Goal: Communication & Community: Participate in discussion

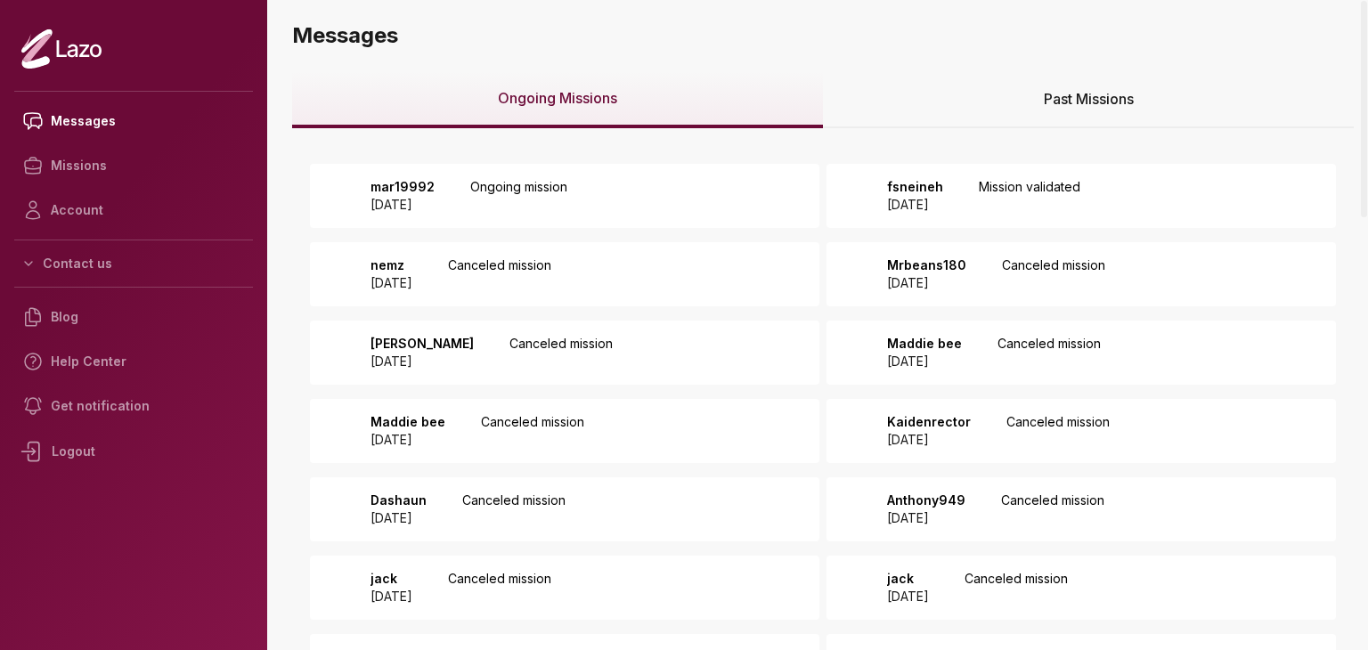
click at [705, 192] on div "mar19992 [DATE] Ongoing mission" at bounding box center [564, 196] width 509 height 64
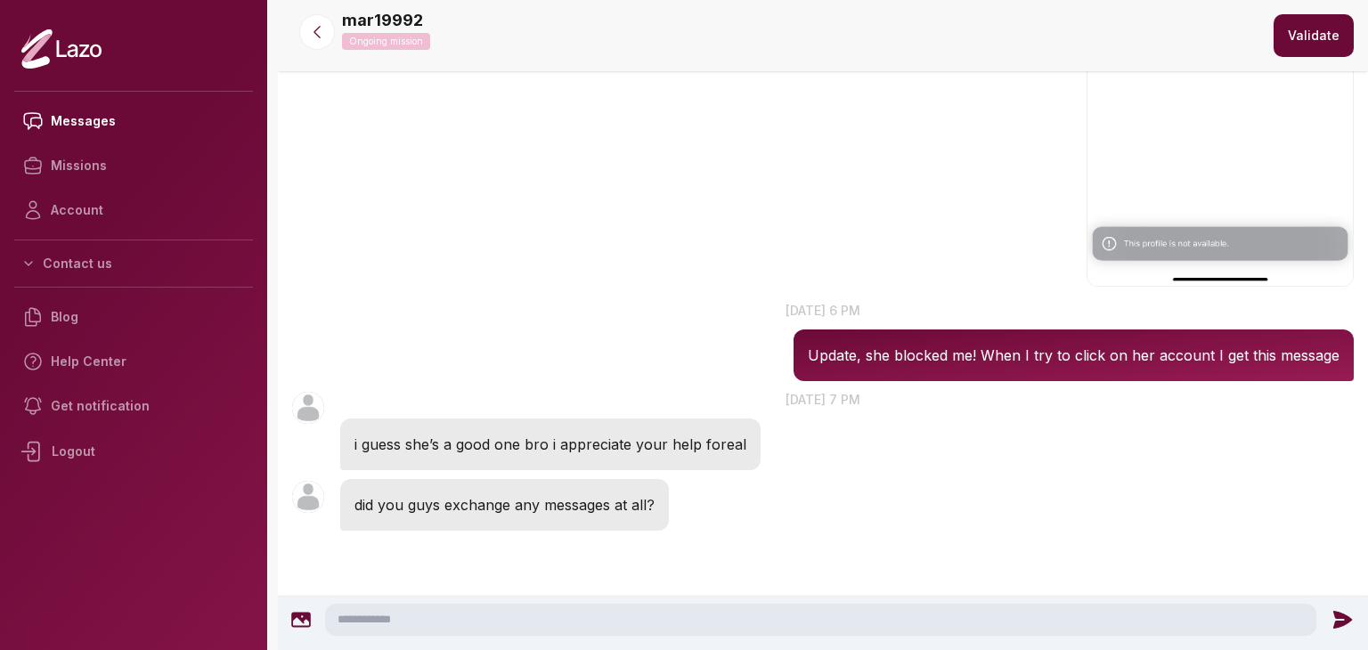
scroll to position [1258, 0]
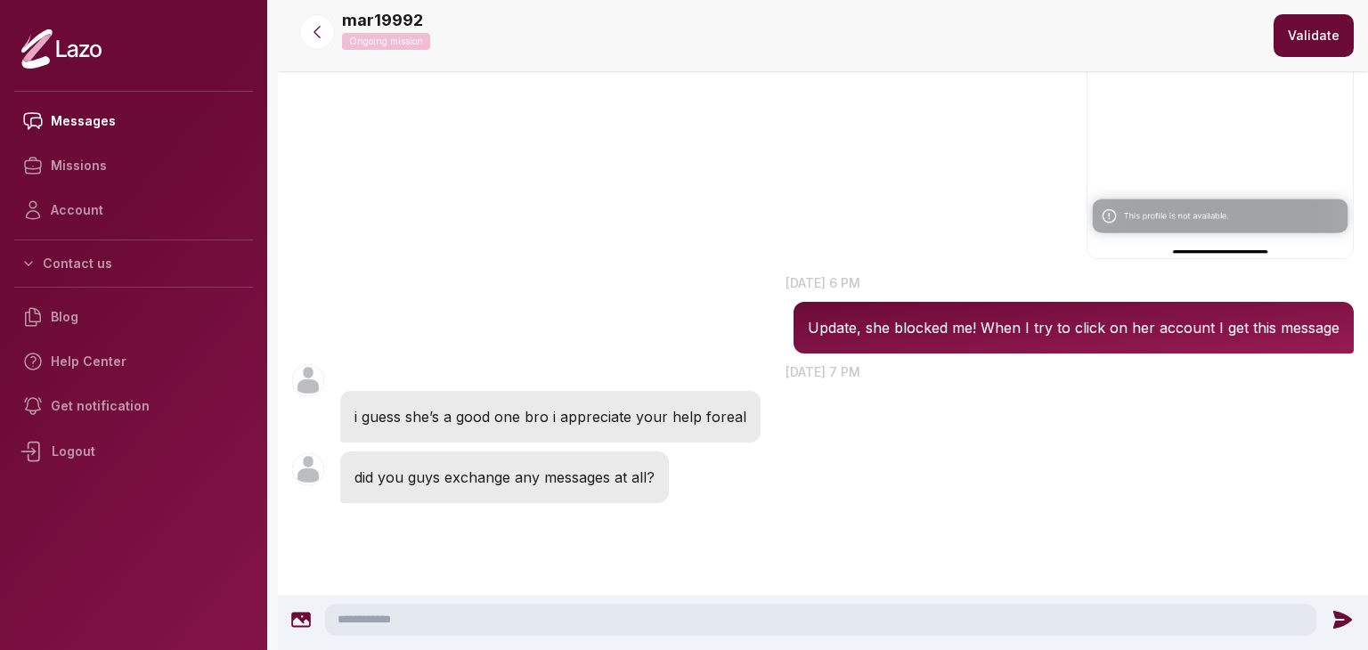
click at [795, 596] on div at bounding box center [823, 623] width 1090 height 54
click at [789, 615] on textarea at bounding box center [820, 620] width 991 height 32
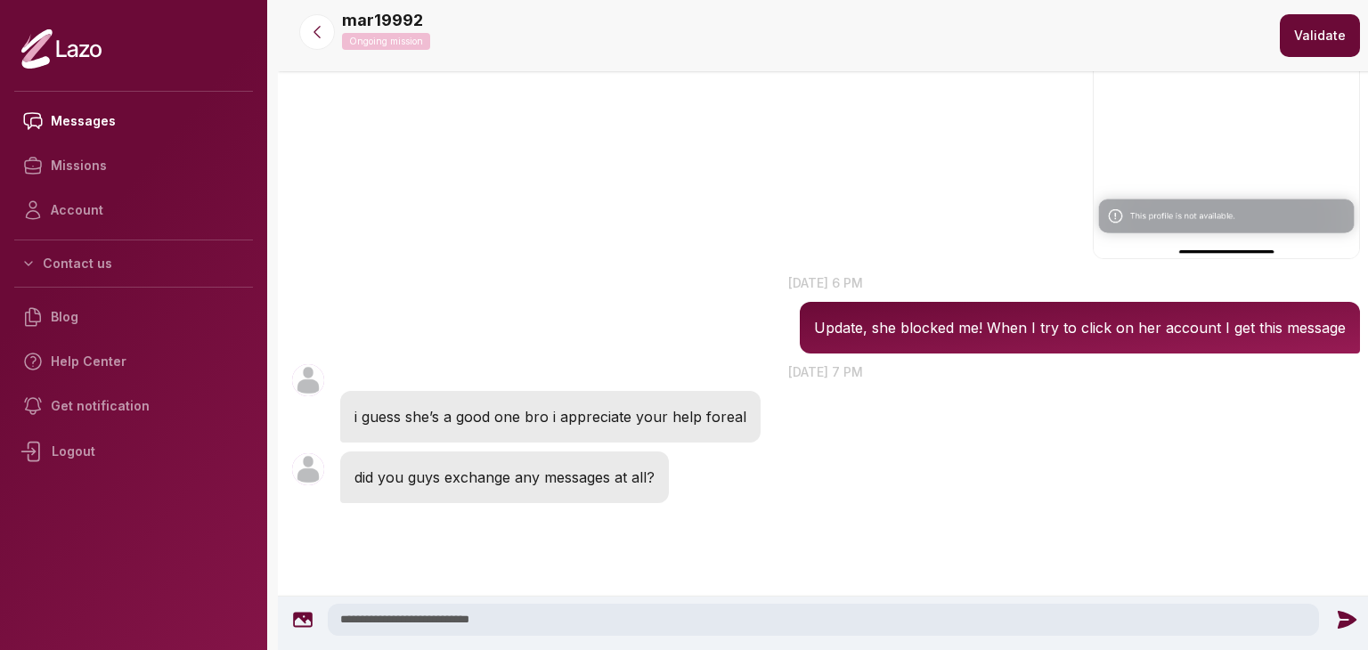
type textarea "**********"
click at [1329, 620] on div at bounding box center [1346, 619] width 39 height 23
click at [1339, 621] on icon at bounding box center [1346, 620] width 19 height 18
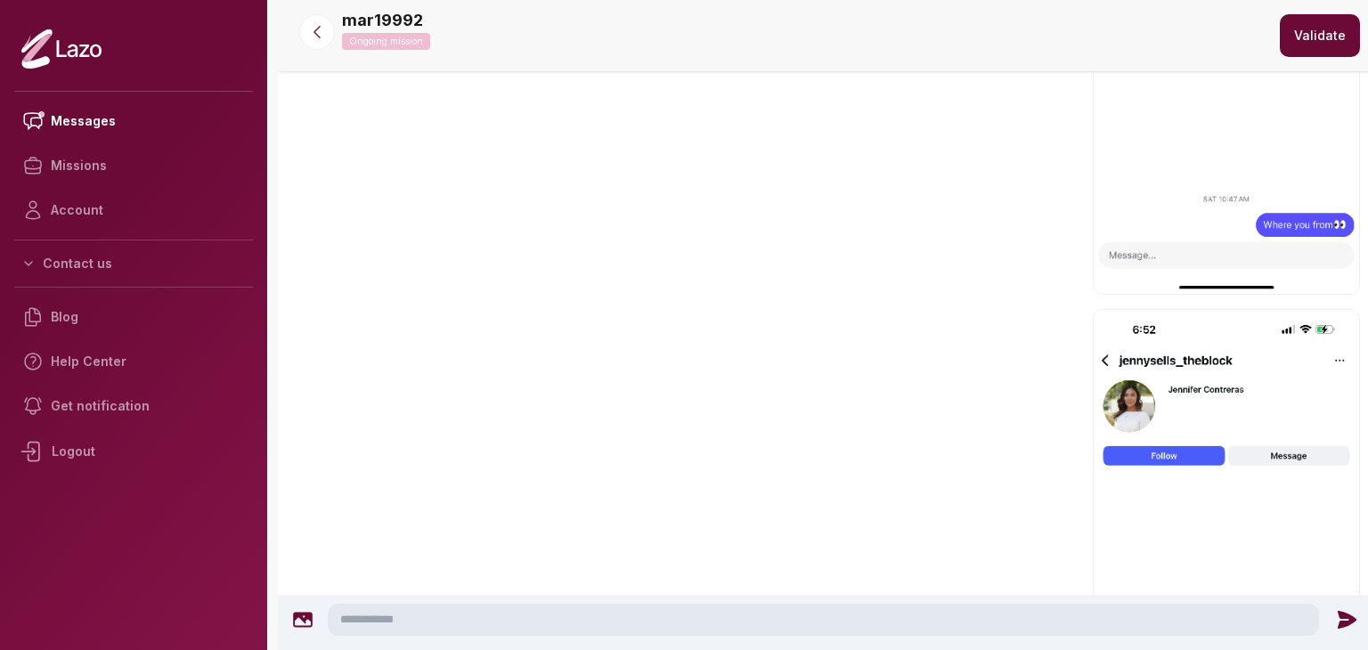
scroll to position [2156, 0]
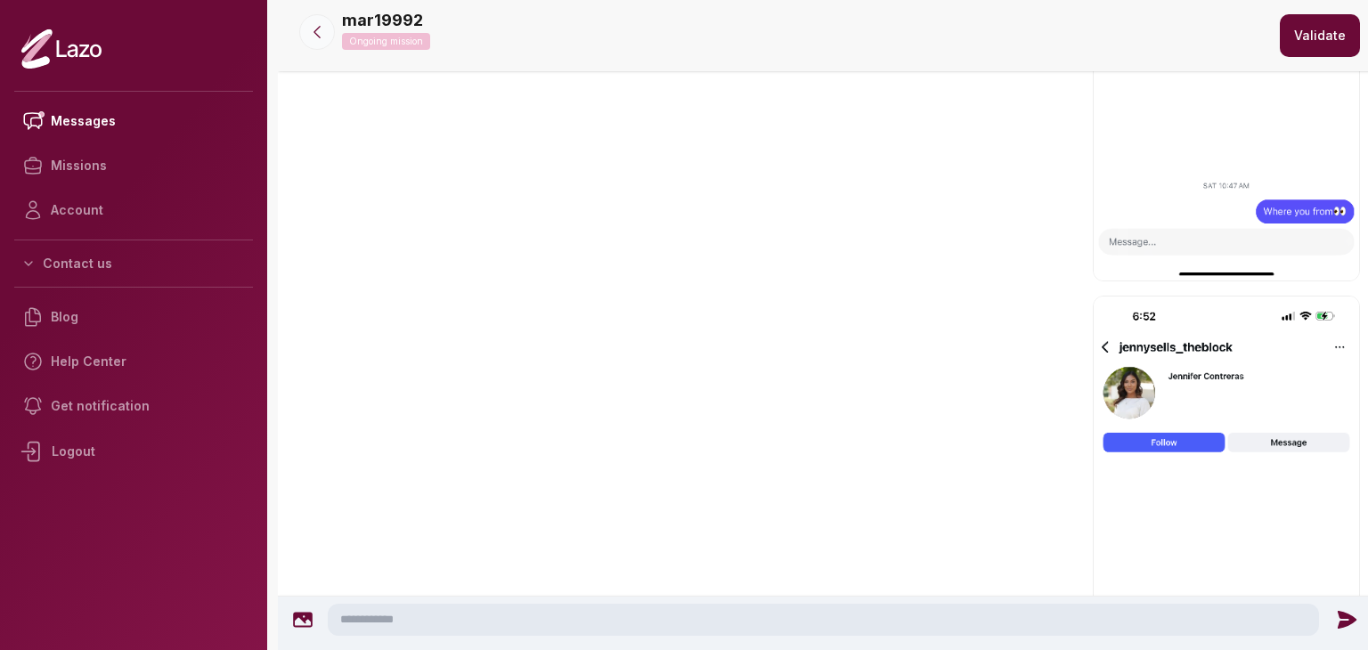
click at [324, 36] on icon at bounding box center [317, 32] width 18 height 18
